Goal: Browse casually

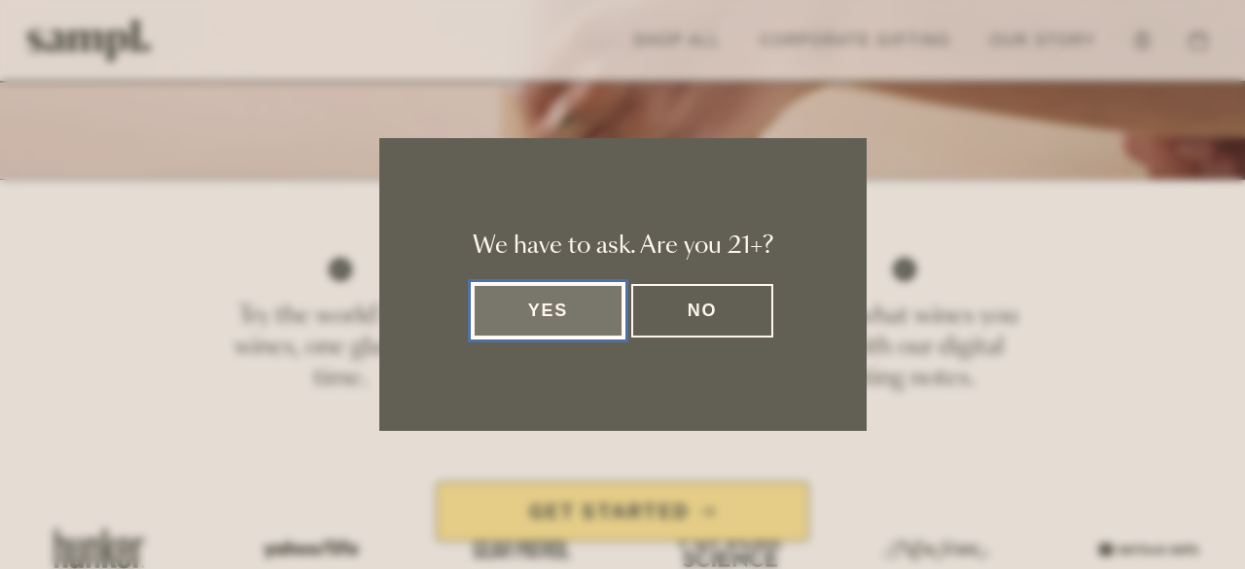
click at [538, 323] on button "Yes" at bounding box center [549, 310] width 152 height 53
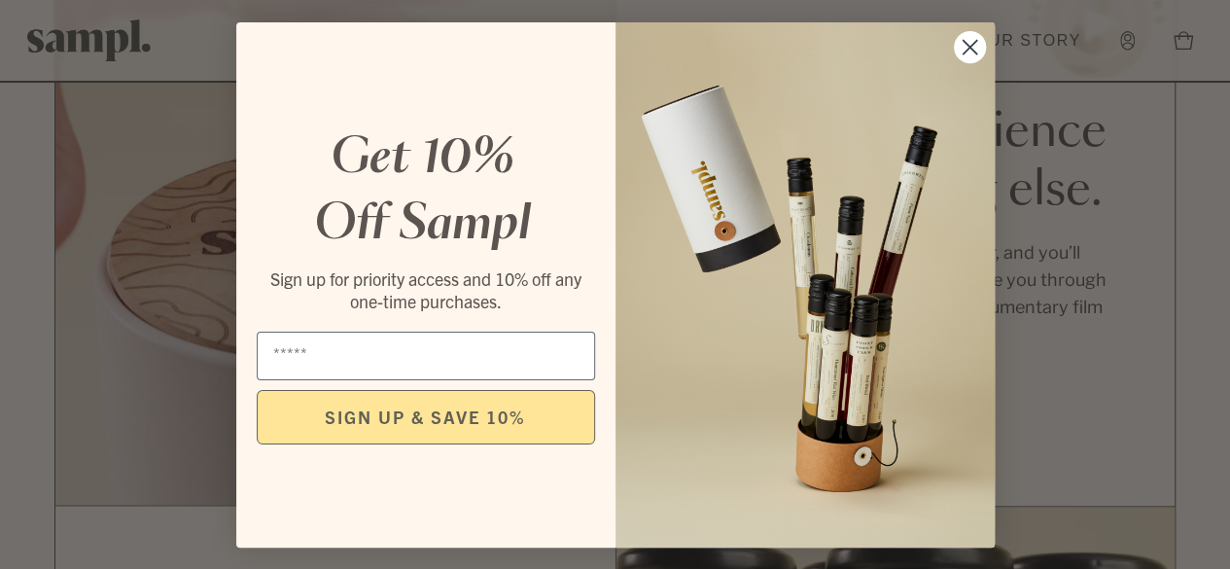
scroll to position [1556, 0]
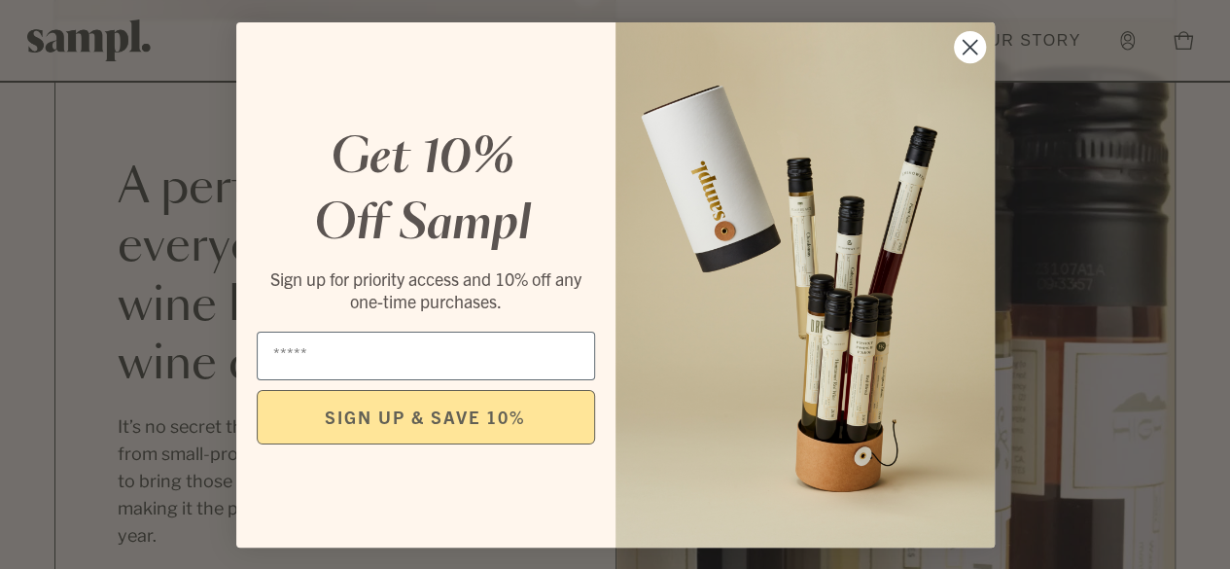
click at [958, 43] on circle "Close dialog" at bounding box center [969, 46] width 32 height 32
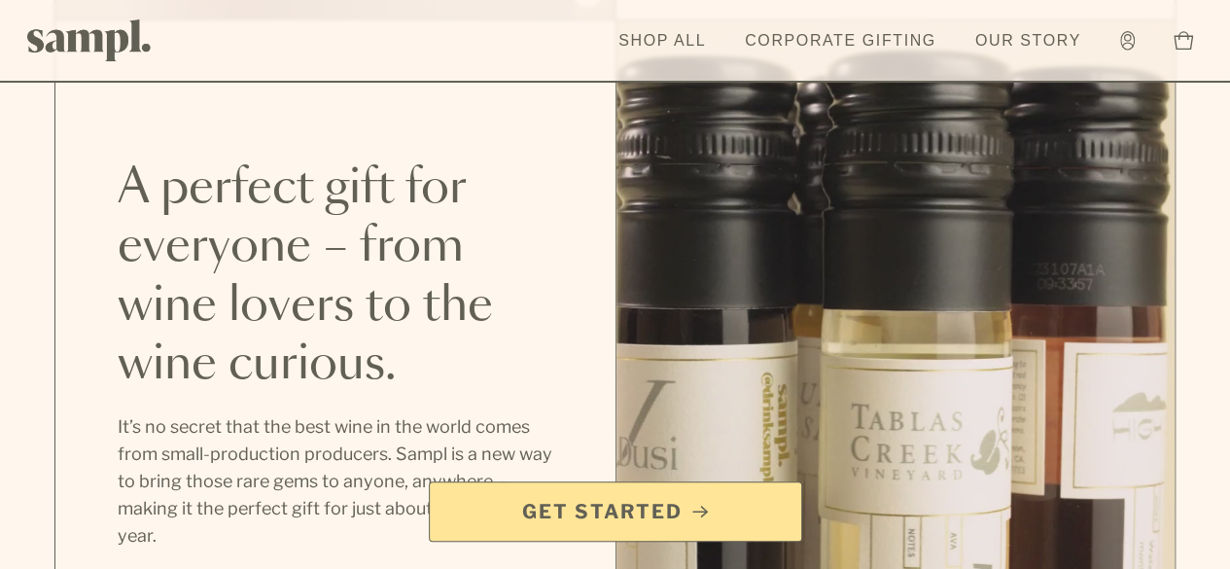
scroll to position [1848, 0]
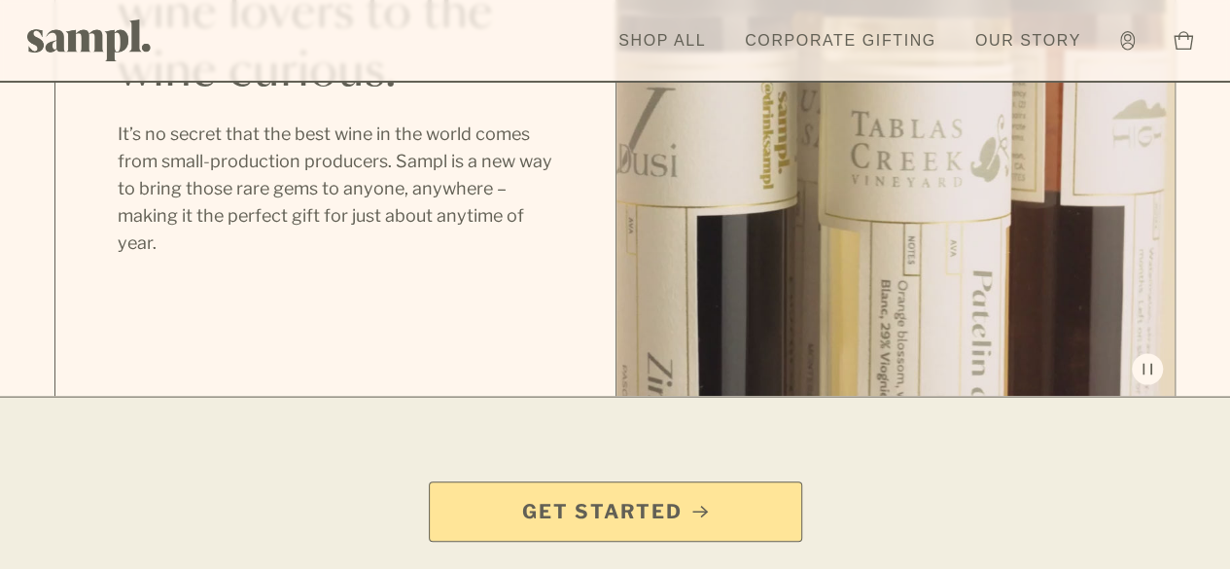
click at [613, 505] on span "Get Started" at bounding box center [602, 511] width 160 height 27
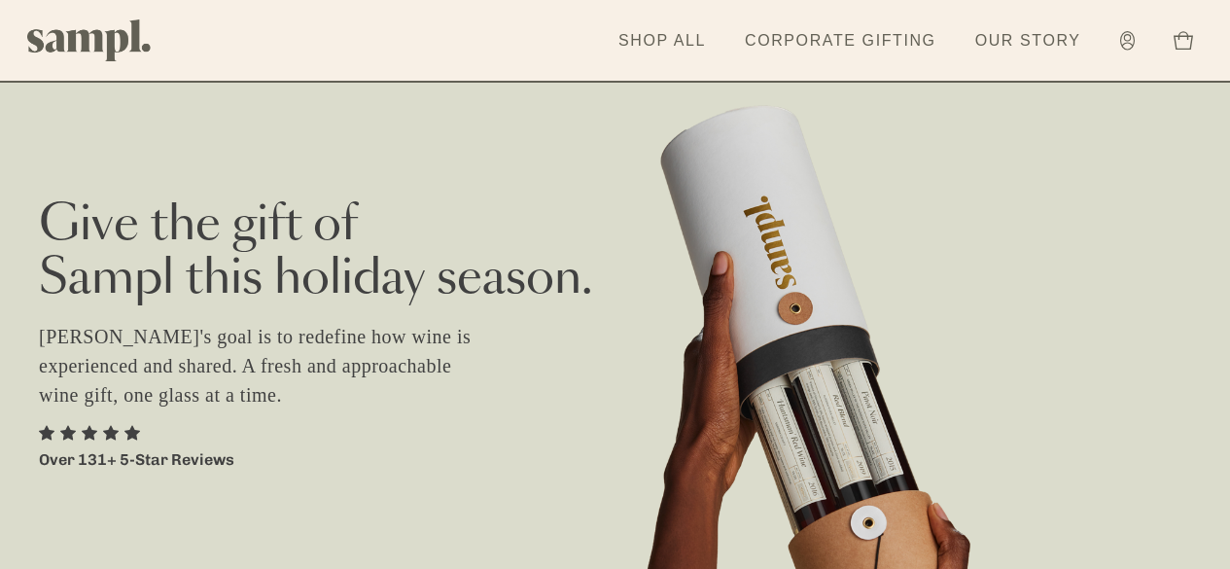
scroll to position [1070, 0]
